Goal: Entertainment & Leisure: Consume media (video, audio)

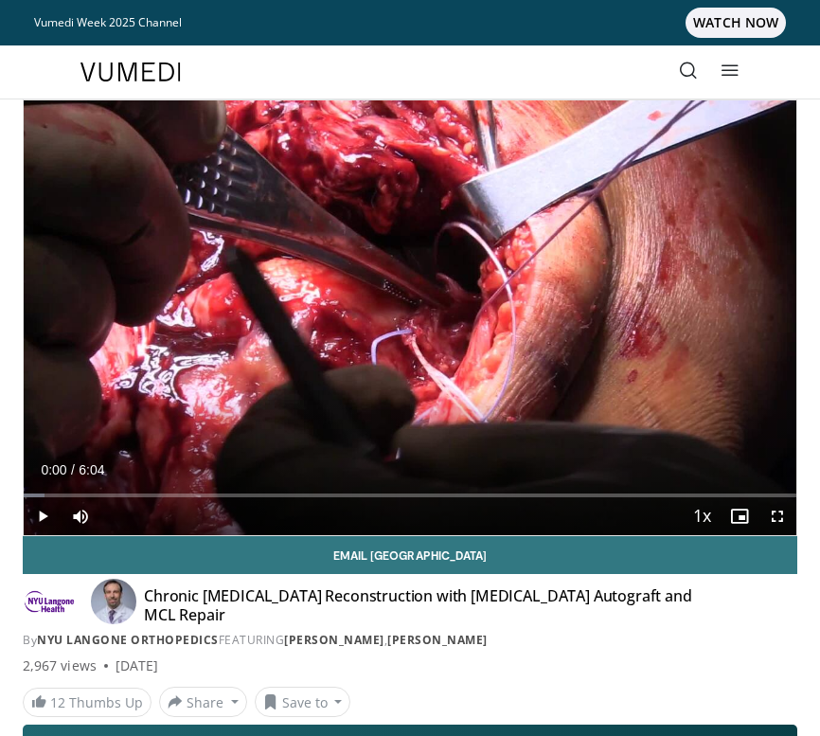
click at [46, 521] on span "Video Player" at bounding box center [43, 516] width 38 height 38
click at [776, 518] on span "Video Player" at bounding box center [777, 516] width 38 height 38
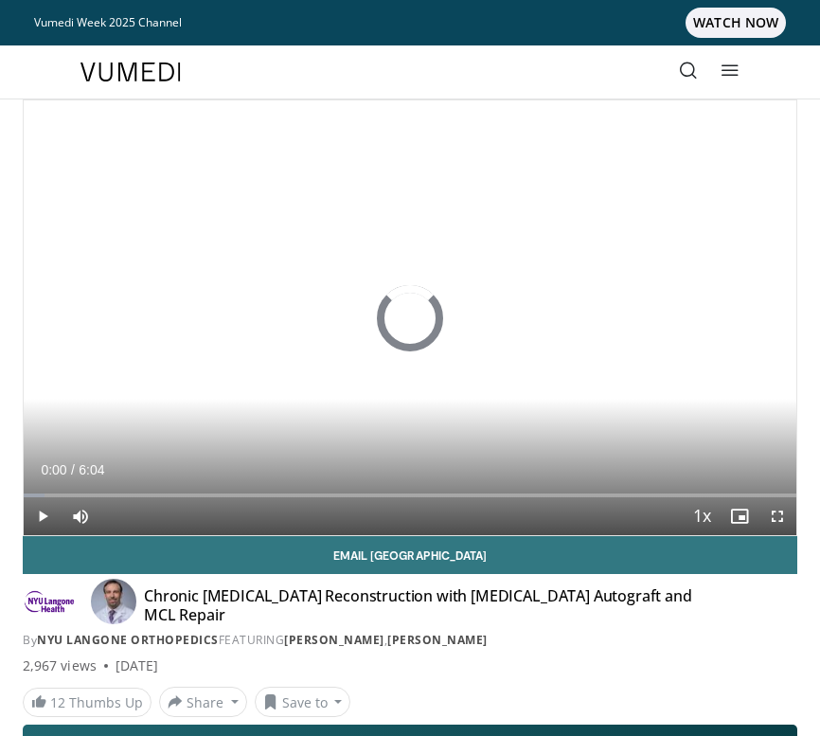
click at [733, 73] on icon at bounding box center [730, 70] width 19 height 19
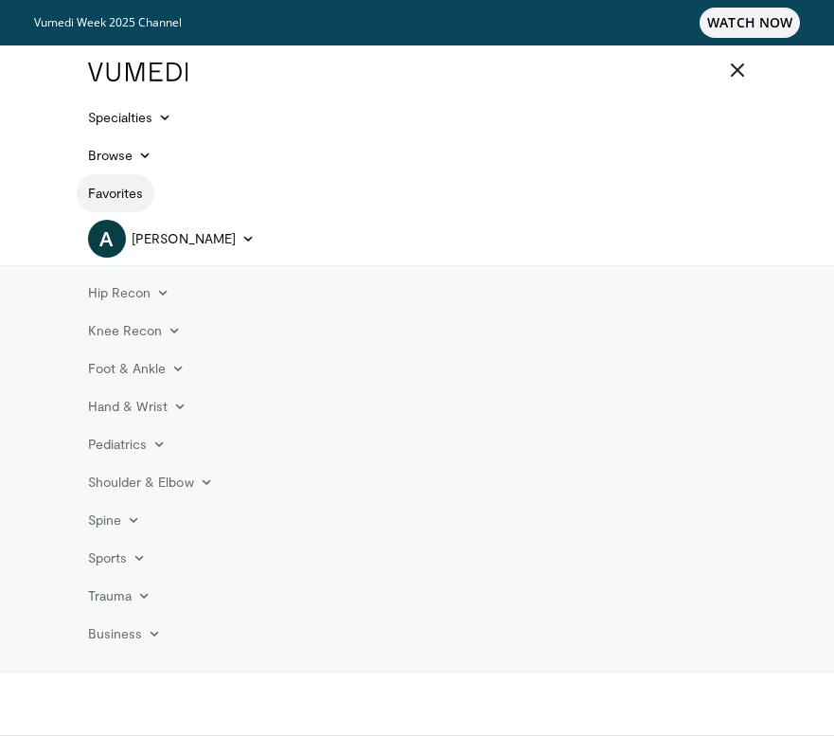
click at [116, 195] on link "Favorites" at bounding box center [116, 193] width 79 height 38
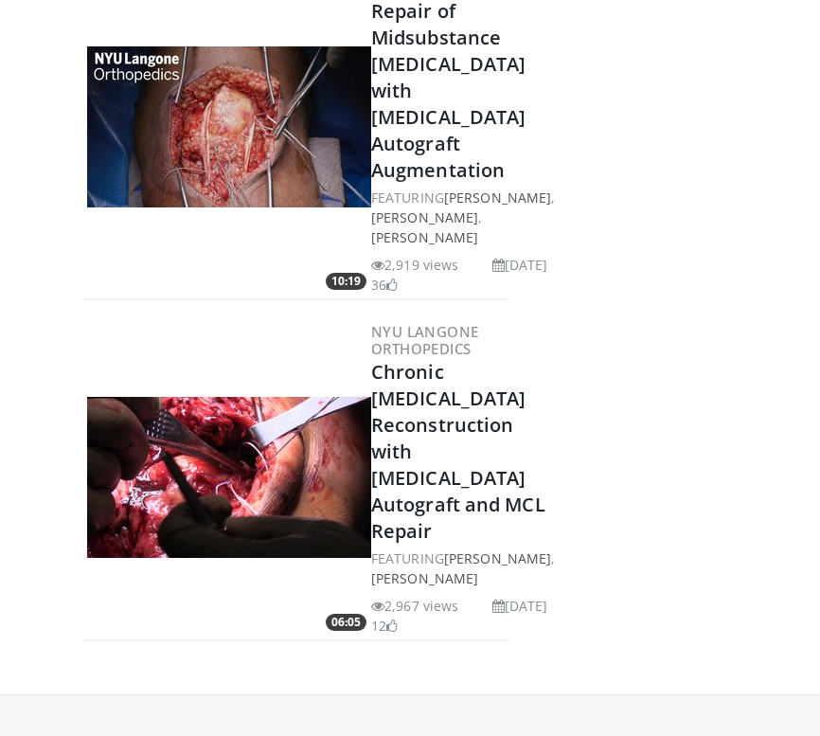
scroll to position [585, 0]
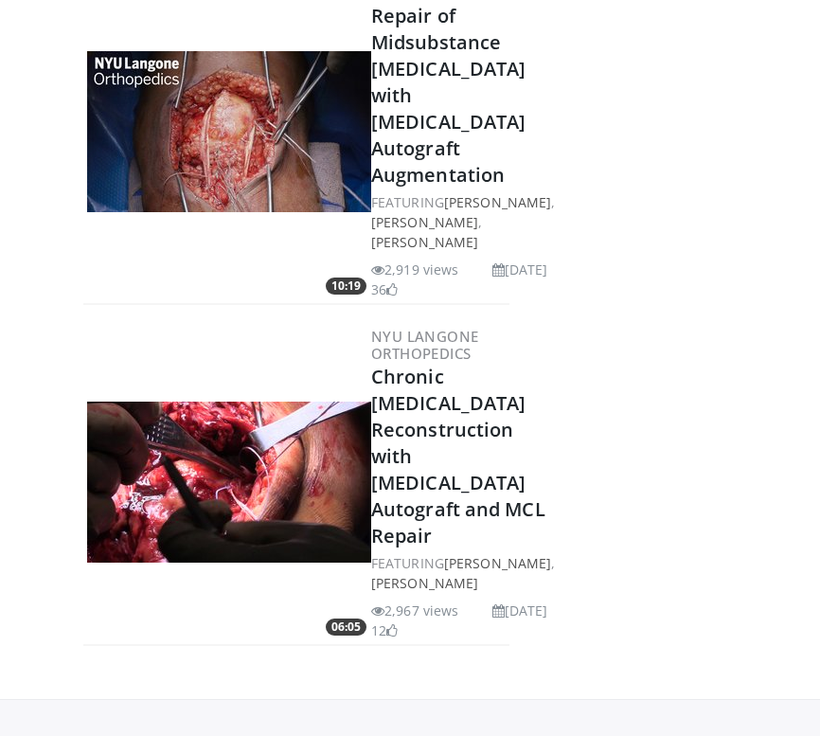
click at [230, 212] on img at bounding box center [229, 131] width 284 height 161
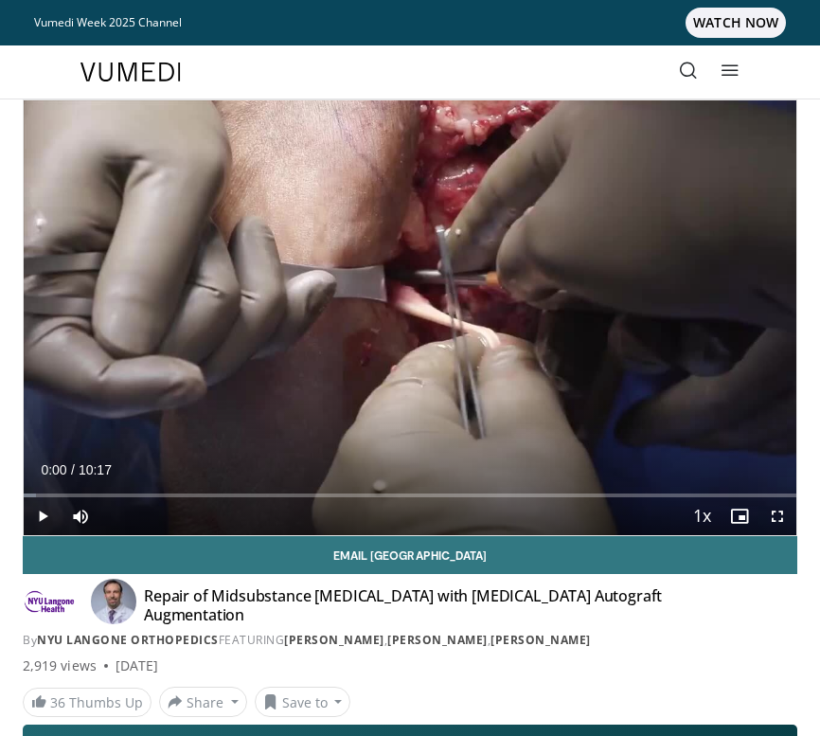
click at [49, 519] on span "Video Player" at bounding box center [43, 516] width 38 height 38
click at [776, 519] on span "Video Player" at bounding box center [777, 516] width 38 height 38
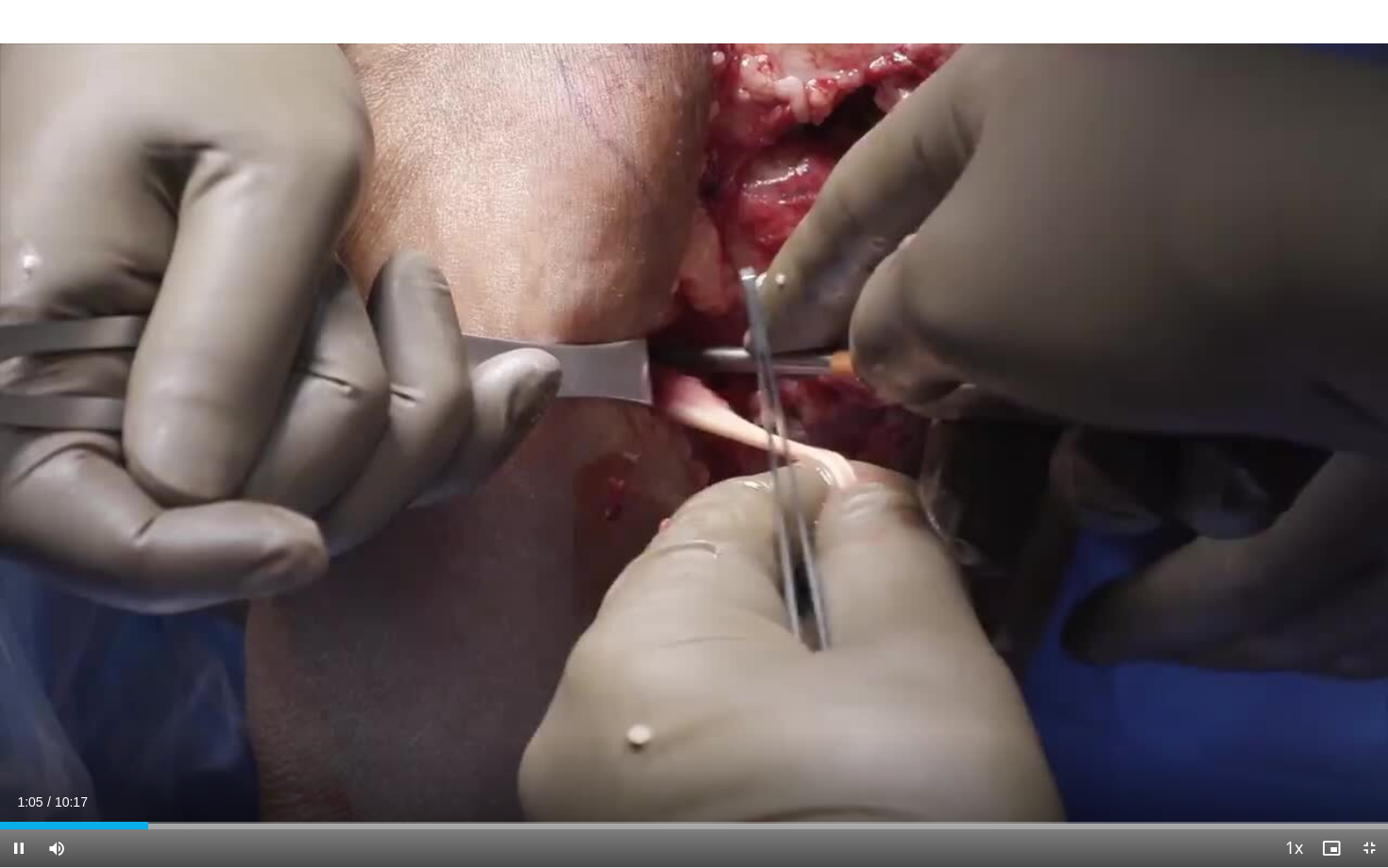
click at [21, 732] on span "Video Player" at bounding box center [19, 848] width 38 height 38
click at [26, 732] on span "Video Player" at bounding box center [19, 848] width 38 height 38
